Goal: Transaction & Acquisition: Purchase product/service

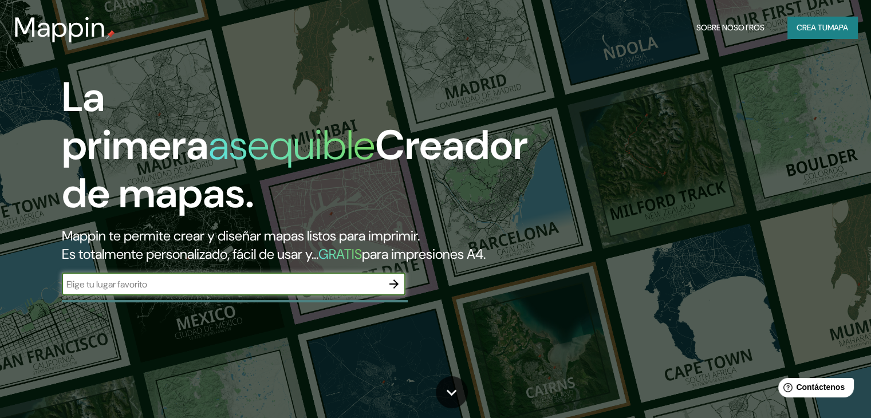
click at [228, 291] on input "text" at bounding box center [222, 284] width 321 height 13
click at [245, 291] on input "text" at bounding box center [222, 284] width 321 height 13
type input "PIURA"
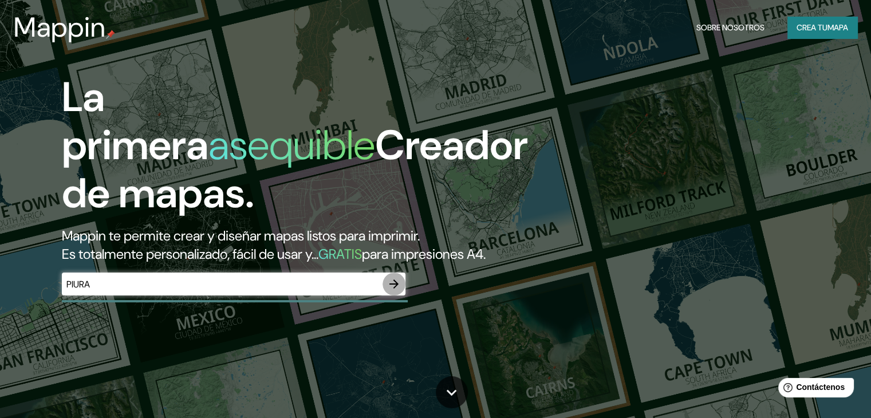
click at [392, 291] on icon "button" at bounding box center [394, 284] width 14 height 14
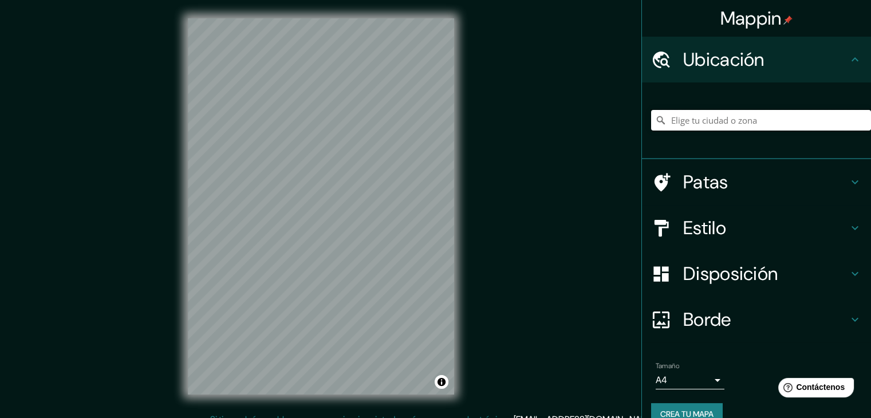
click at [707, 124] on input "Elige tu ciudad o zona" at bounding box center [761, 120] width 220 height 21
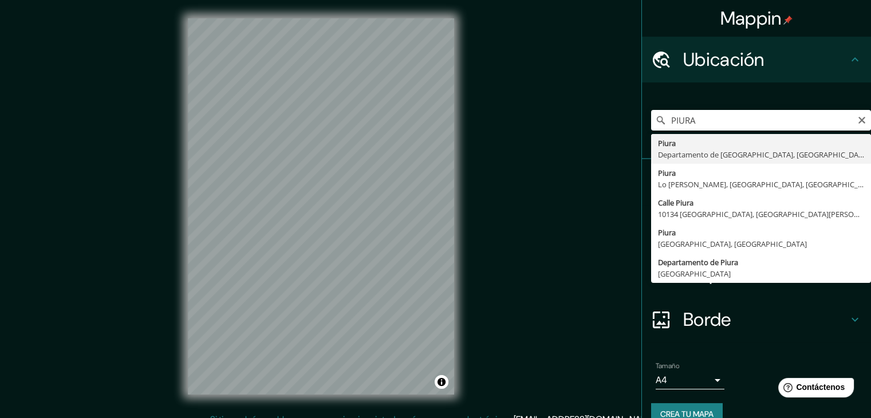
type input "Piura, [GEOGRAPHIC_DATA], [GEOGRAPHIC_DATA]"
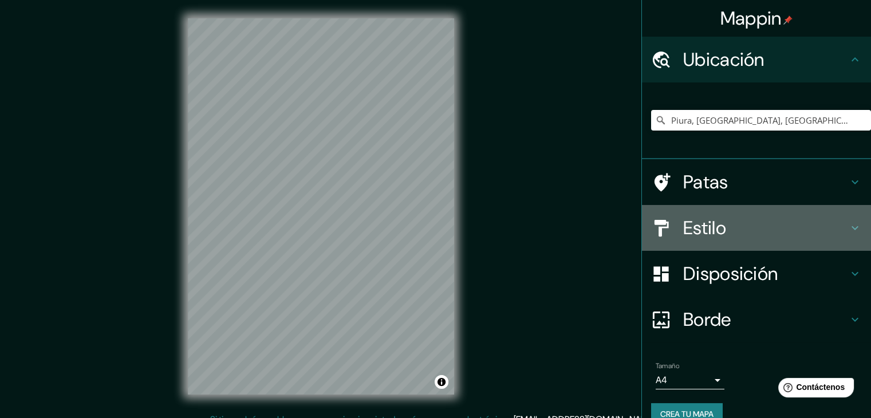
click at [717, 214] on div "Estilo" at bounding box center [756, 228] width 229 height 46
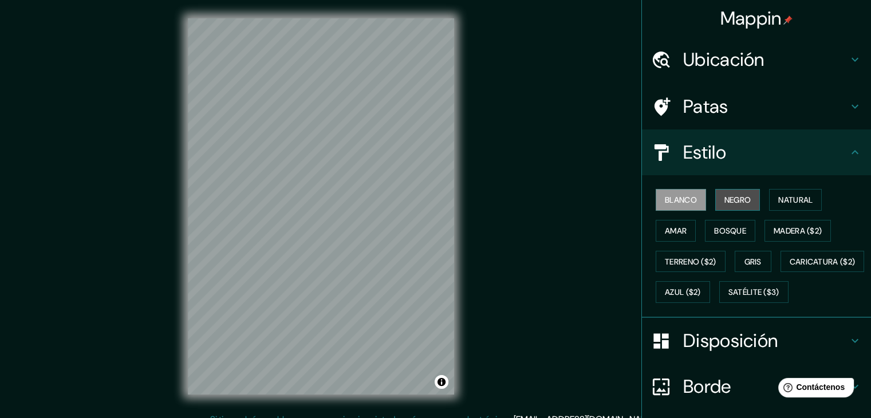
click at [724, 195] on font "Negro" at bounding box center [737, 200] width 27 height 10
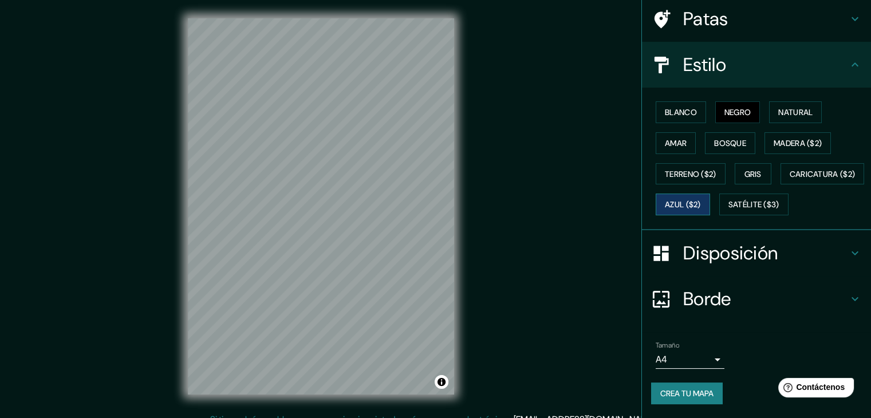
scroll to position [13, 0]
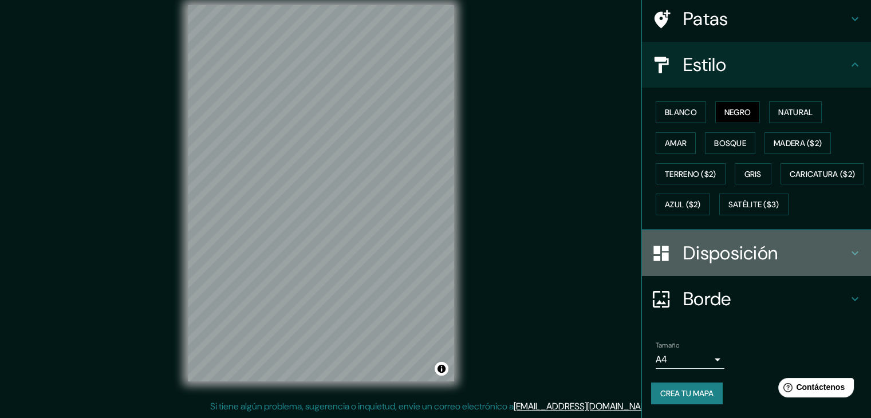
click at [720, 247] on font "Disposición" at bounding box center [730, 253] width 94 height 24
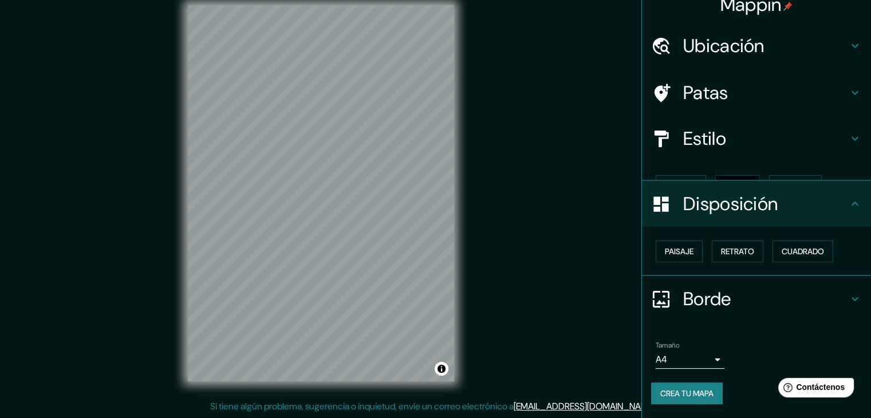
scroll to position [0, 0]
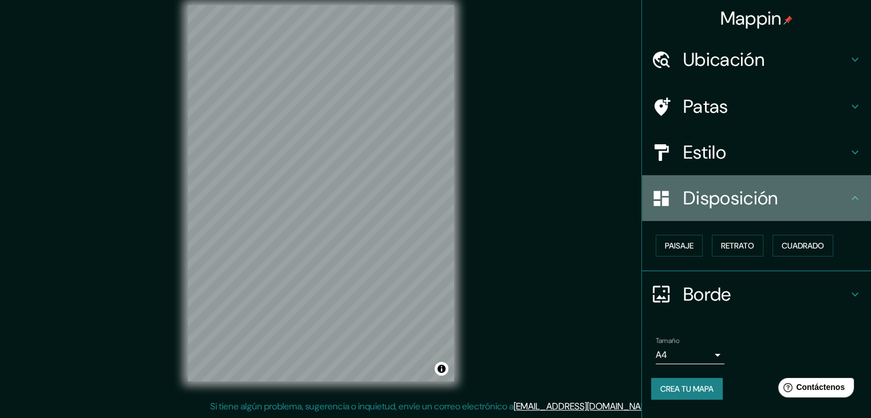
click at [831, 210] on div "Disposición" at bounding box center [756, 198] width 229 height 46
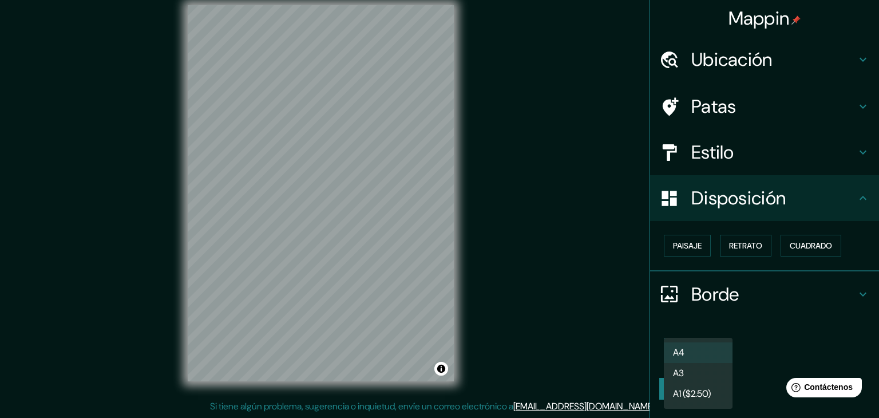
click at [682, 356] on body "Mappin Ubicación Piura, [GEOGRAPHIC_DATA], [GEOGRAPHIC_DATA] Patas Estilo Dispo…" at bounding box center [439, 196] width 879 height 418
click at [762, 321] on div at bounding box center [439, 209] width 879 height 418
click at [708, 351] on body "Mappin Ubicación Piura, [GEOGRAPHIC_DATA], [GEOGRAPHIC_DATA] Patas Estilo Dispo…" at bounding box center [439, 196] width 879 height 418
click at [699, 381] on li "A3" at bounding box center [698, 374] width 69 height 21
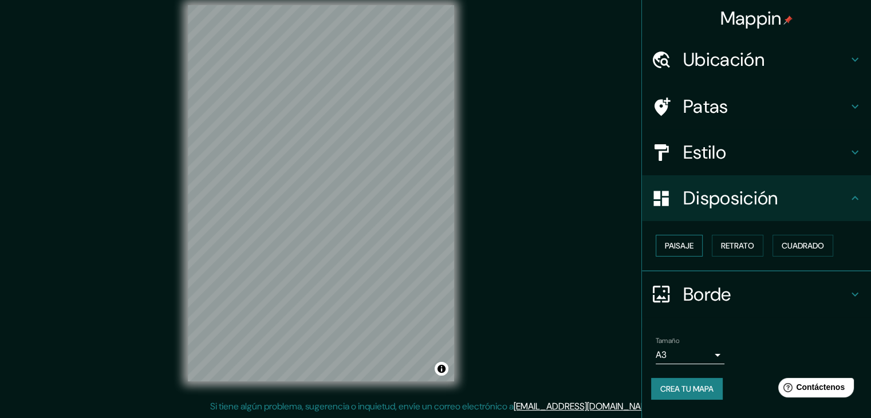
click at [689, 240] on font "Paisaje" at bounding box center [679, 245] width 29 height 10
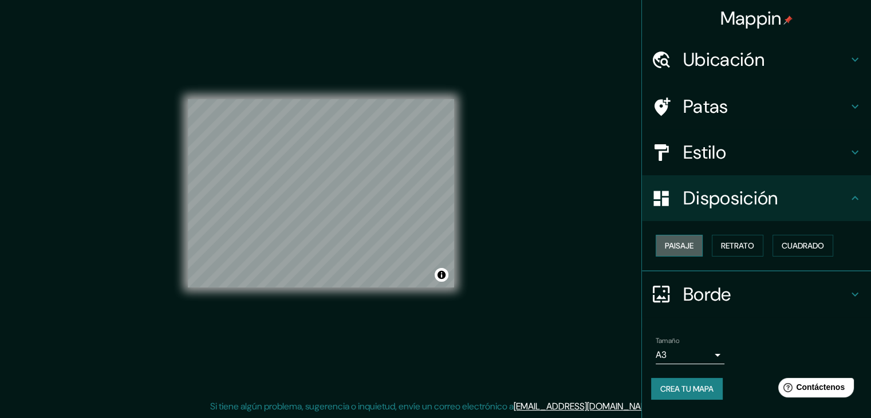
click at [689, 240] on font "Paisaje" at bounding box center [679, 245] width 29 height 10
click at [724, 246] on font "Retrato" at bounding box center [737, 245] width 33 height 10
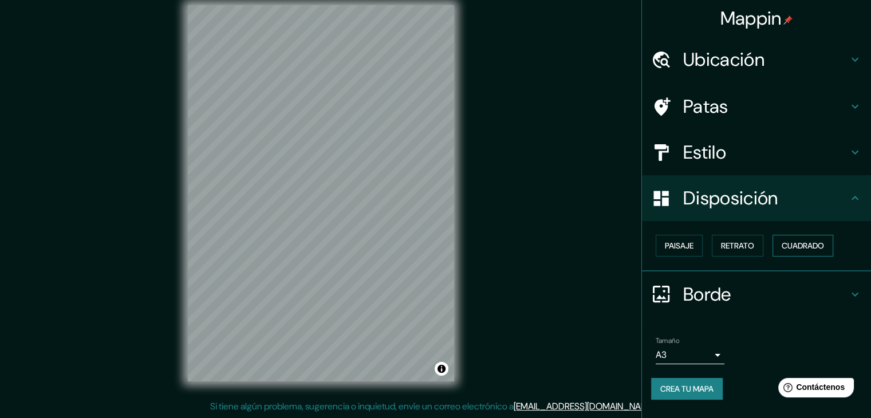
click at [813, 242] on font "Cuadrado" at bounding box center [803, 245] width 42 height 10
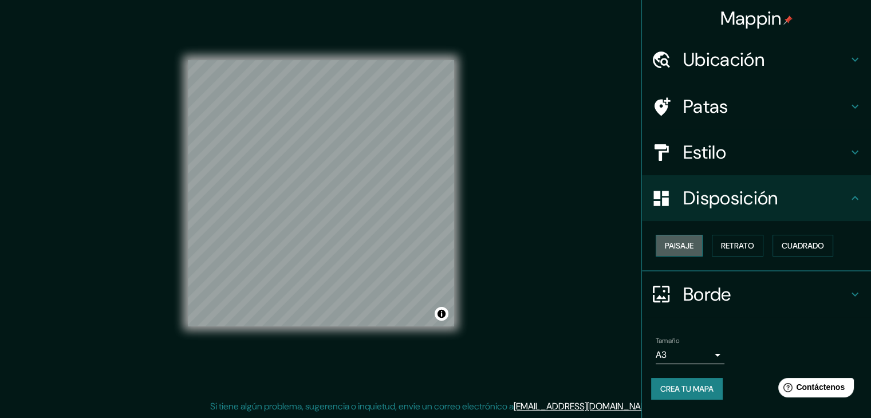
click at [685, 246] on font "Paisaje" at bounding box center [679, 245] width 29 height 10
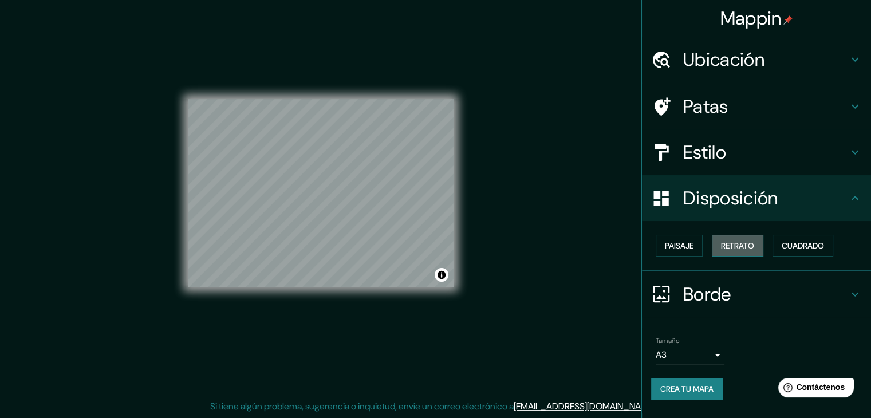
click at [737, 250] on font "Retrato" at bounding box center [737, 245] width 33 height 10
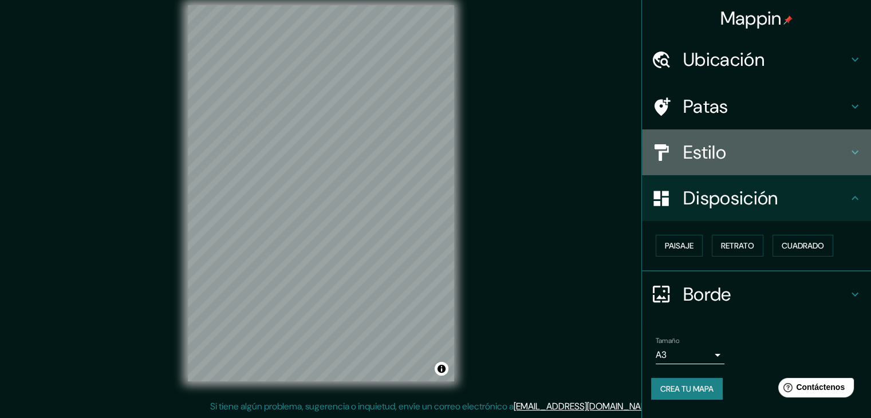
click at [783, 158] on h4 "Estilo" at bounding box center [765, 152] width 165 height 23
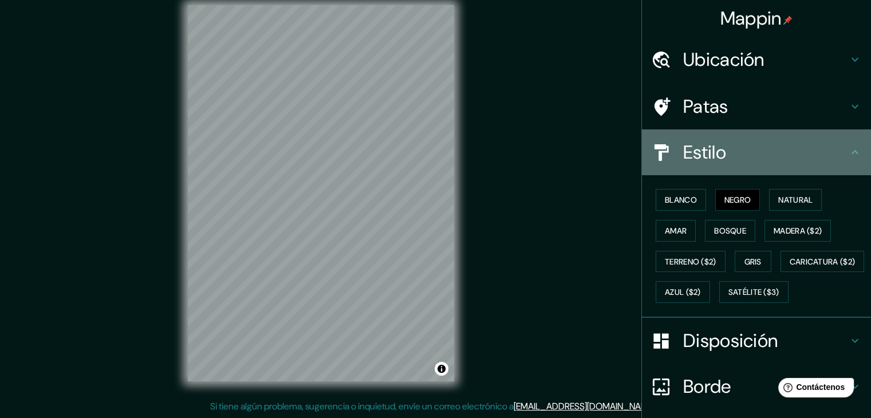
click at [783, 158] on h4 "Estilo" at bounding box center [765, 152] width 165 height 23
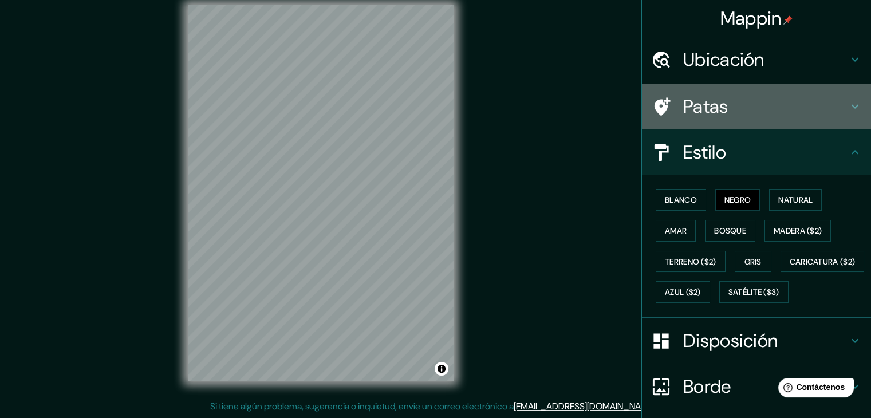
click at [740, 106] on h4 "Patas" at bounding box center [765, 106] width 165 height 23
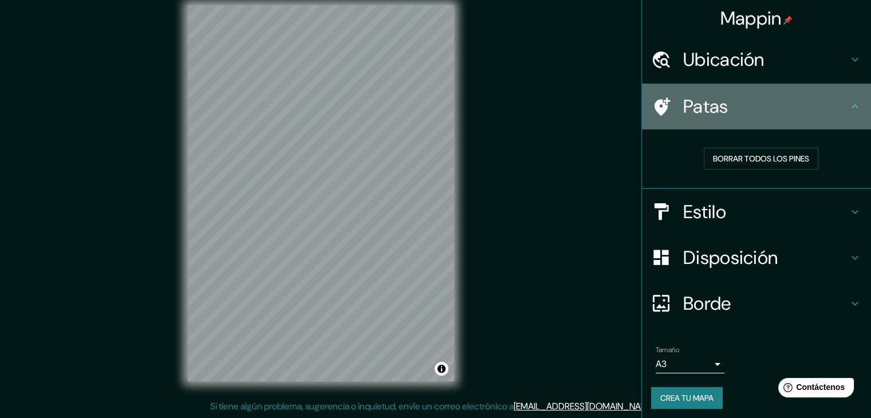
click at [740, 106] on h4 "Patas" at bounding box center [765, 106] width 165 height 23
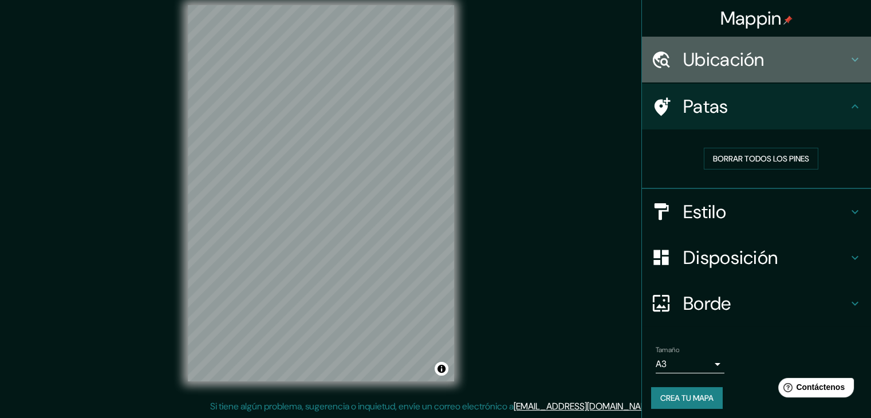
click at [736, 64] on font "Ubicación" at bounding box center [723, 60] width 81 height 24
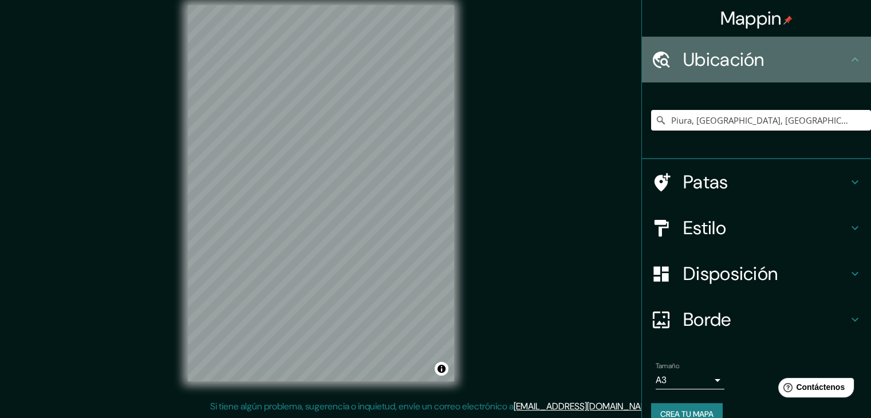
click at [736, 64] on font "Ubicación" at bounding box center [723, 60] width 81 height 24
click at [848, 59] on icon at bounding box center [855, 60] width 14 height 14
click at [848, 64] on icon at bounding box center [855, 60] width 14 height 14
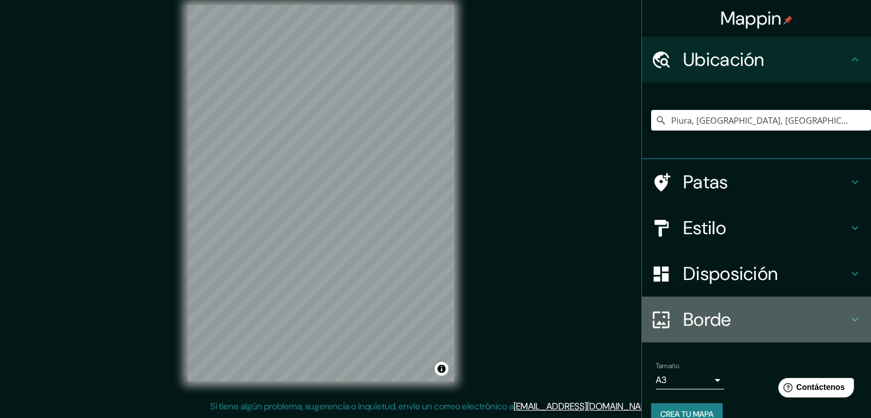
click at [743, 315] on h4 "Borde" at bounding box center [765, 319] width 165 height 23
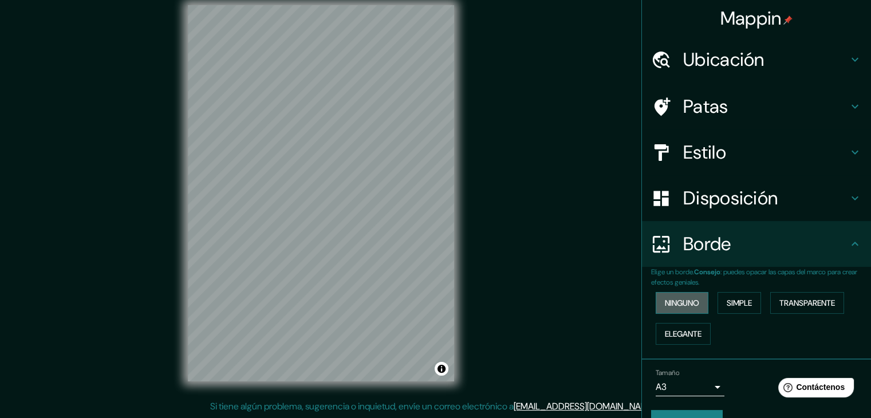
click at [683, 305] on font "Ninguno" at bounding box center [682, 303] width 34 height 10
click at [740, 309] on font "Simple" at bounding box center [739, 302] width 25 height 15
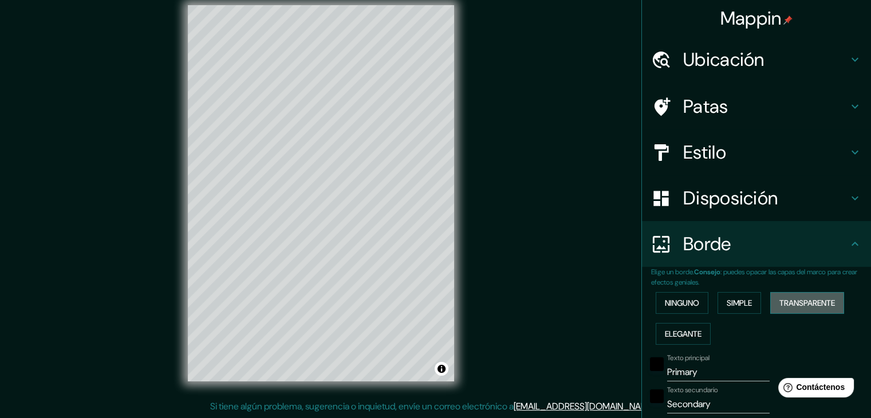
click at [796, 299] on font "Transparente" at bounding box center [807, 303] width 56 height 10
click at [678, 329] on font "Elegante" at bounding box center [683, 334] width 37 height 10
click at [674, 295] on font "Ninguno" at bounding box center [682, 302] width 34 height 15
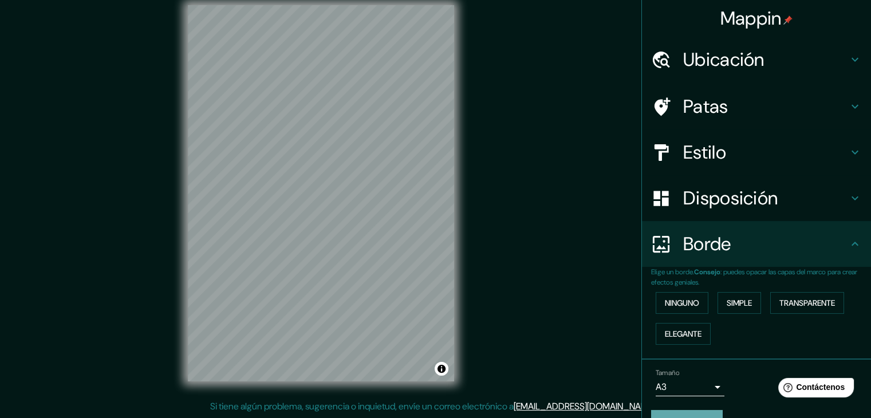
click at [694, 411] on button "Crea tu mapa" at bounding box center [687, 421] width 72 height 22
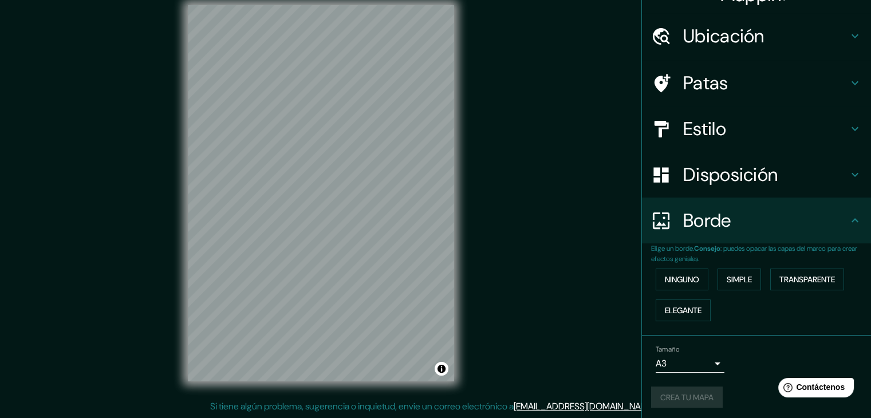
scroll to position [26, 0]
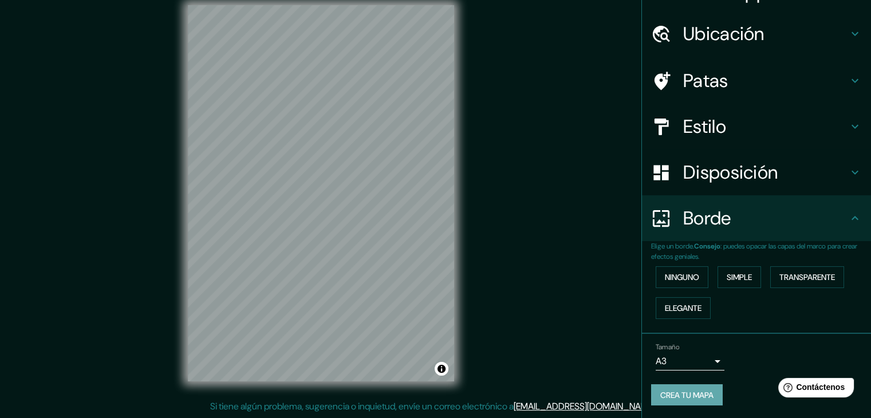
click at [685, 388] on font "Crea tu mapa" at bounding box center [686, 395] width 53 height 15
click at [676, 394] on font "Crea tu mapa" at bounding box center [686, 395] width 53 height 10
click at [676, 394] on div "Crea tu mapa" at bounding box center [756, 395] width 211 height 22
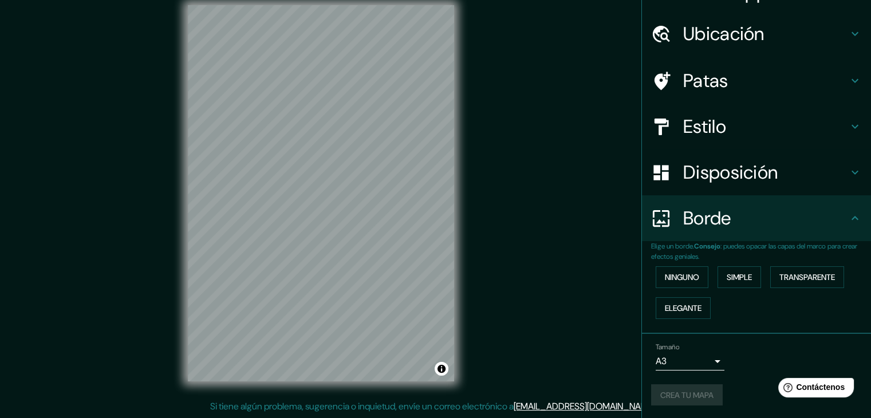
click at [676, 394] on div "Crea tu mapa" at bounding box center [756, 395] width 211 height 22
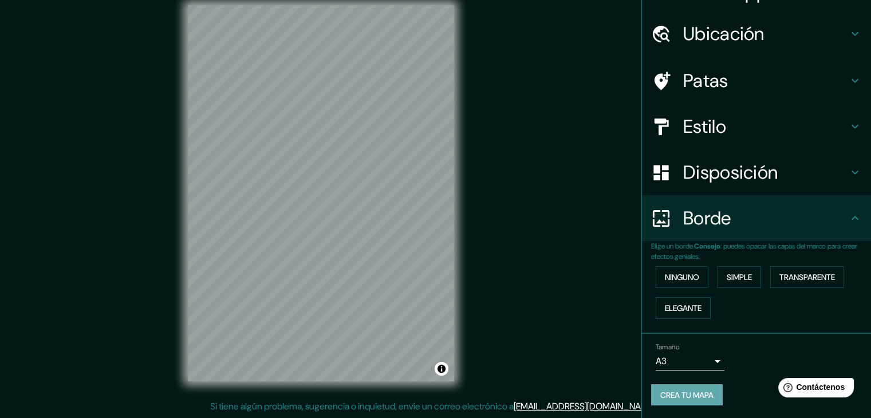
click at [666, 397] on font "Crea tu mapa" at bounding box center [686, 395] width 53 height 10
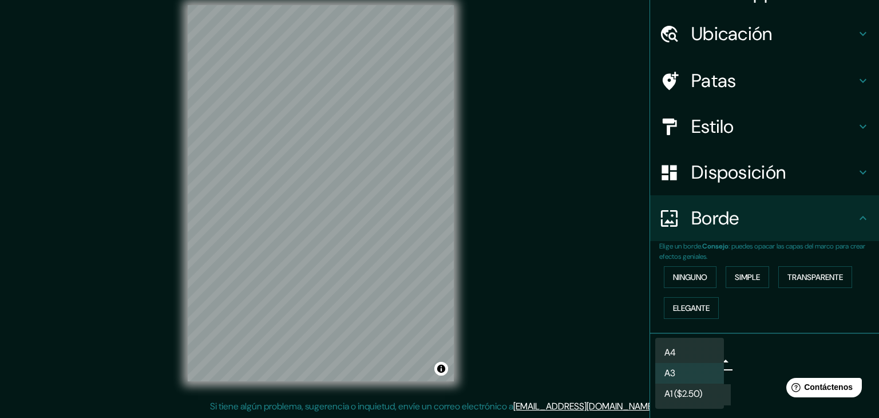
click at [693, 354] on body "Mappin Ubicación Piura, [GEOGRAPHIC_DATA], [GEOGRAPHIC_DATA] Patas Estilo Dispo…" at bounding box center [439, 196] width 879 height 418
click at [738, 374] on div at bounding box center [439, 209] width 879 height 418
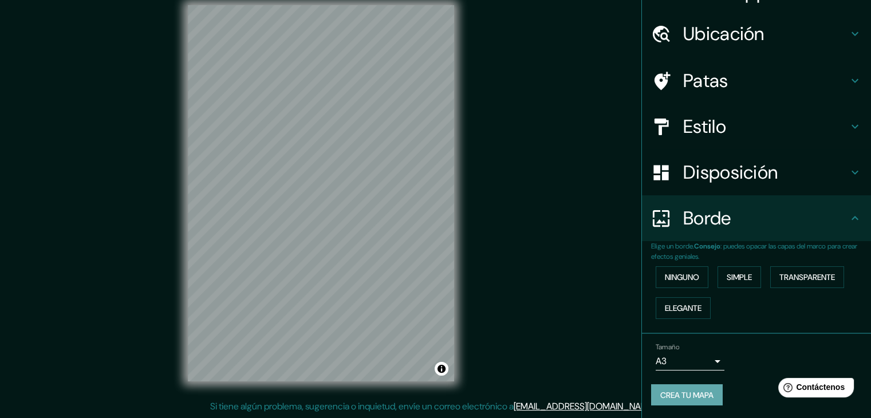
click at [681, 390] on font "Crea tu mapa" at bounding box center [686, 395] width 53 height 10
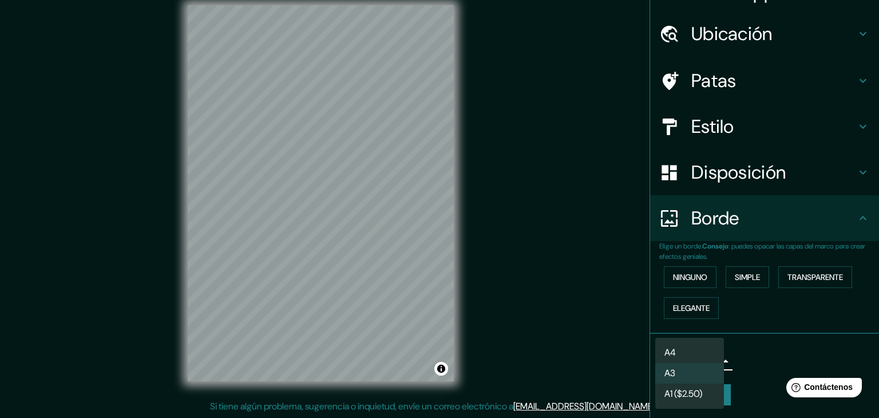
click at [681, 362] on body "Mappin Ubicación Piura, [GEOGRAPHIC_DATA], [GEOGRAPHIC_DATA] Patas Estilo Dispo…" at bounding box center [439, 196] width 879 height 418
click at [684, 349] on li "A4" at bounding box center [690, 352] width 69 height 21
type input "single"
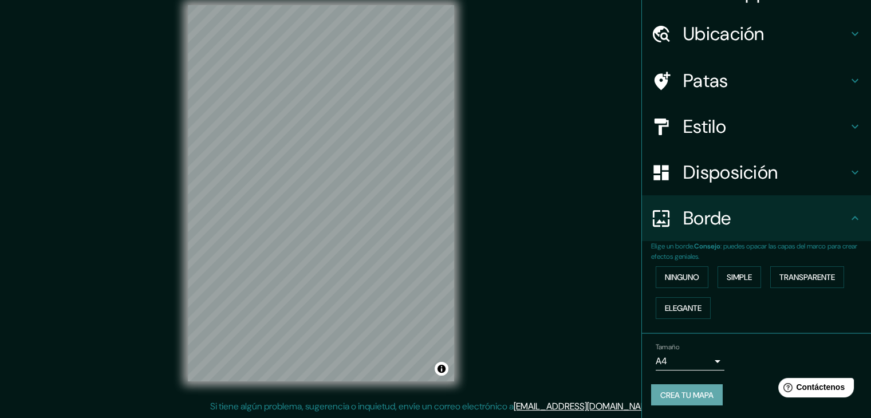
click at [683, 390] on font "Crea tu mapa" at bounding box center [686, 395] width 53 height 10
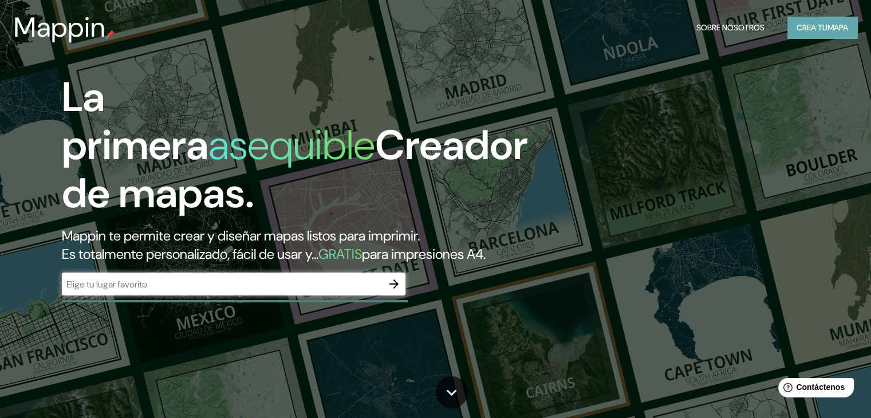
click at [829, 26] on font "mapa" at bounding box center [837, 27] width 21 height 10
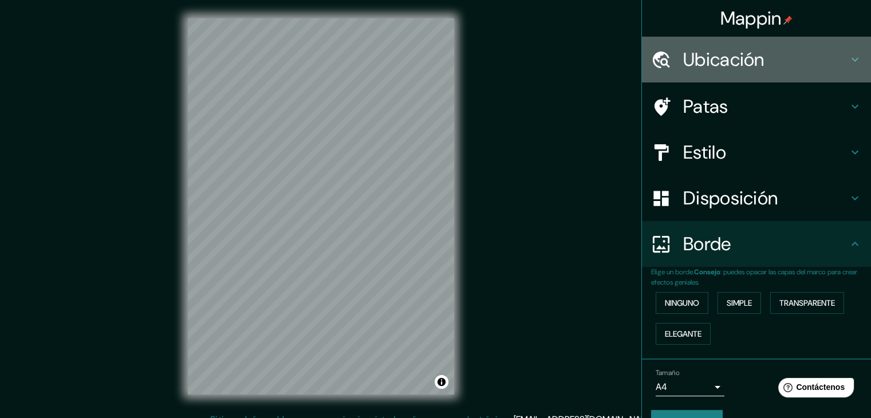
click at [709, 73] on div "Ubicación" at bounding box center [756, 60] width 229 height 46
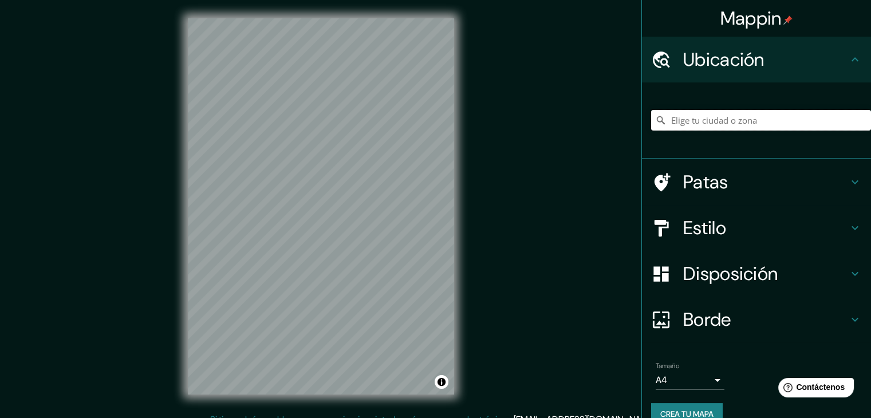
click at [703, 116] on input "Elige tu ciudad o zona" at bounding box center [761, 120] width 220 height 21
type input "Piura, [GEOGRAPHIC_DATA], [GEOGRAPHIC_DATA]"
click at [462, 287] on div "© Mapbox © OpenStreetMap Improve this map" at bounding box center [320, 206] width 303 height 413
click at [679, 405] on button "Crea tu mapa" at bounding box center [687, 414] width 72 height 22
click at [680, 409] on font "Crea tu mapa" at bounding box center [686, 414] width 53 height 10
